Goal: Navigation & Orientation: Find specific page/section

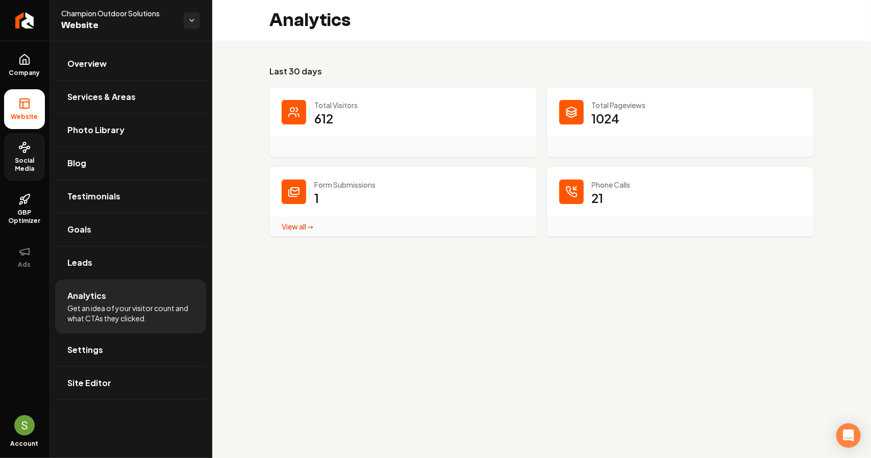
click at [25, 177] on link "Social Media" at bounding box center [24, 157] width 41 height 48
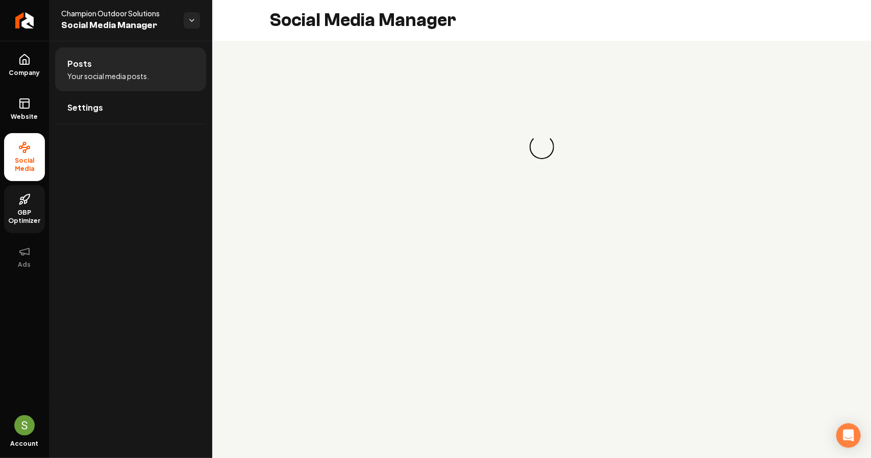
click at [29, 202] on icon at bounding box center [24, 199] width 12 height 12
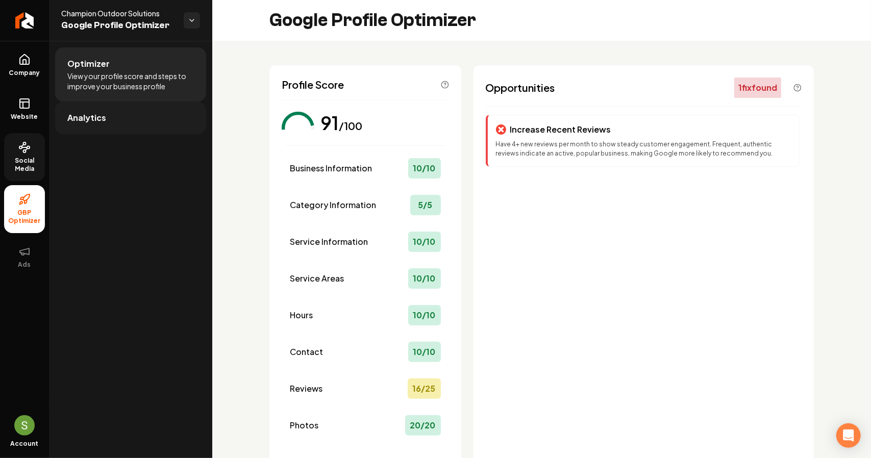
click at [142, 118] on link "Analytics" at bounding box center [130, 118] width 151 height 33
